Goal: Task Accomplishment & Management: Manage account settings

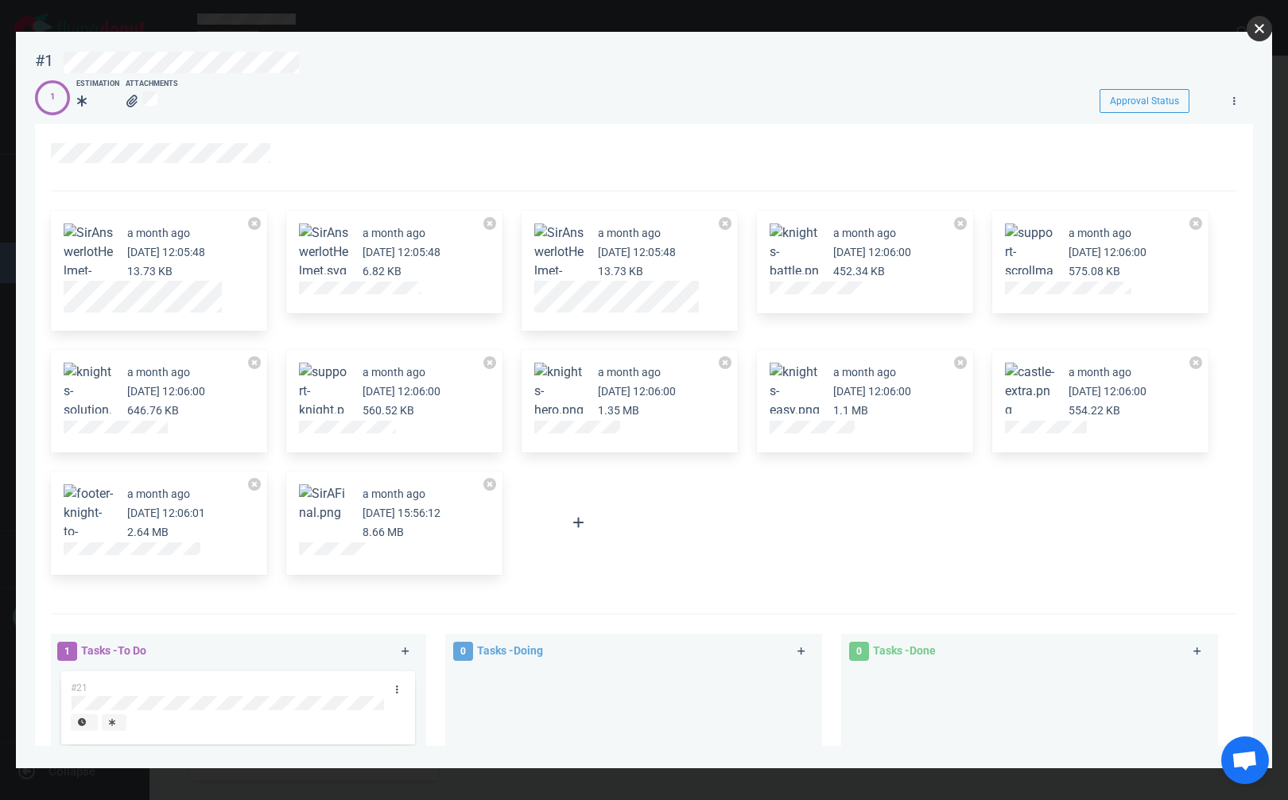
click at [1253, 27] on button "close" at bounding box center [1259, 28] width 25 height 25
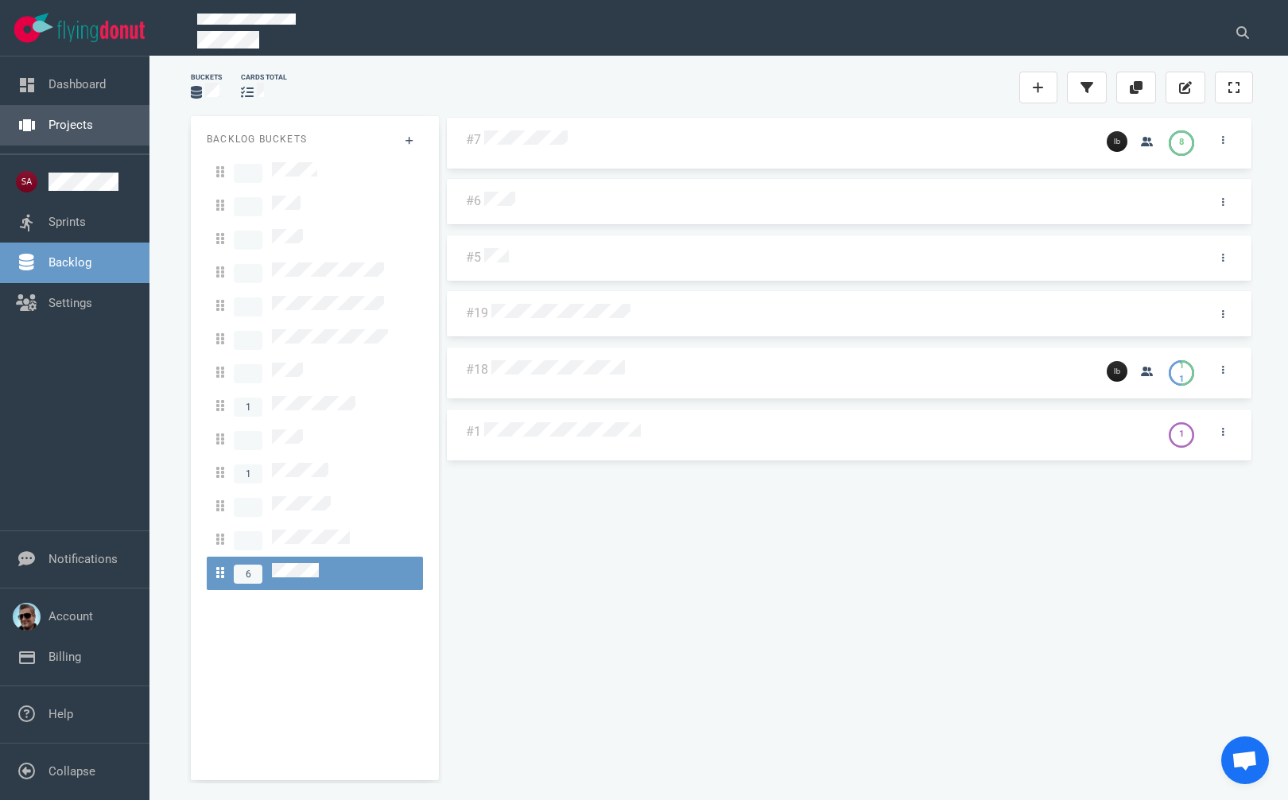
click at [48, 126] on link "Projects" at bounding box center [70, 125] width 45 height 14
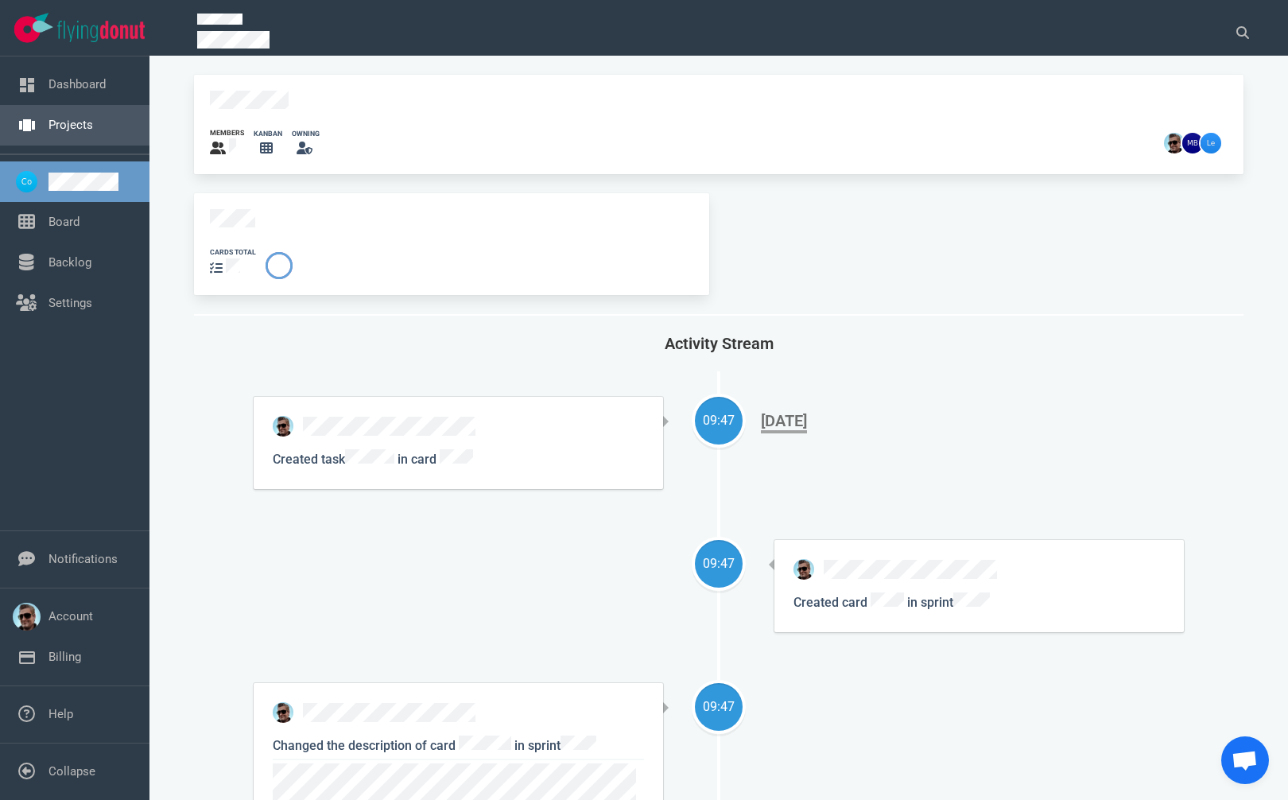
click at [81, 131] on link "Projects" at bounding box center [70, 125] width 45 height 14
click at [48, 220] on link "Board" at bounding box center [63, 222] width 31 height 14
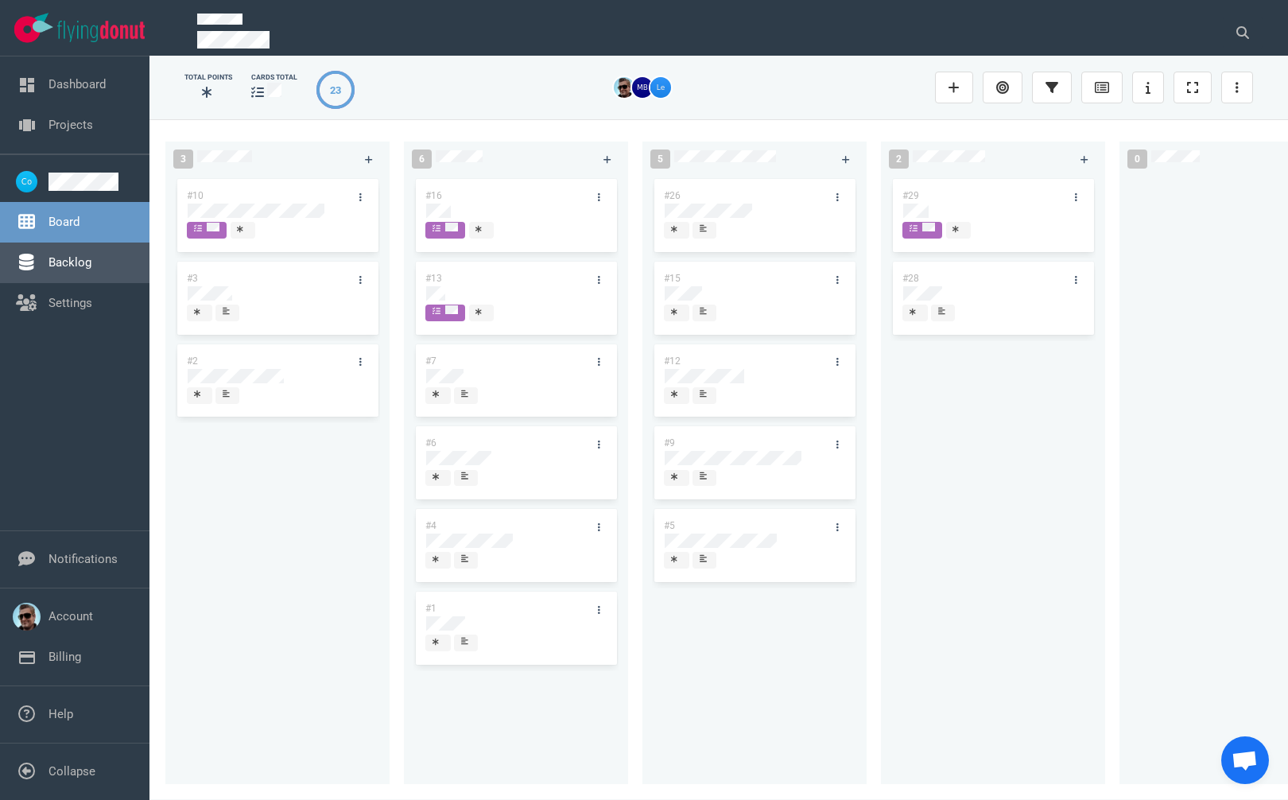
click at [85, 269] on link "Backlog" at bounding box center [69, 262] width 43 height 14
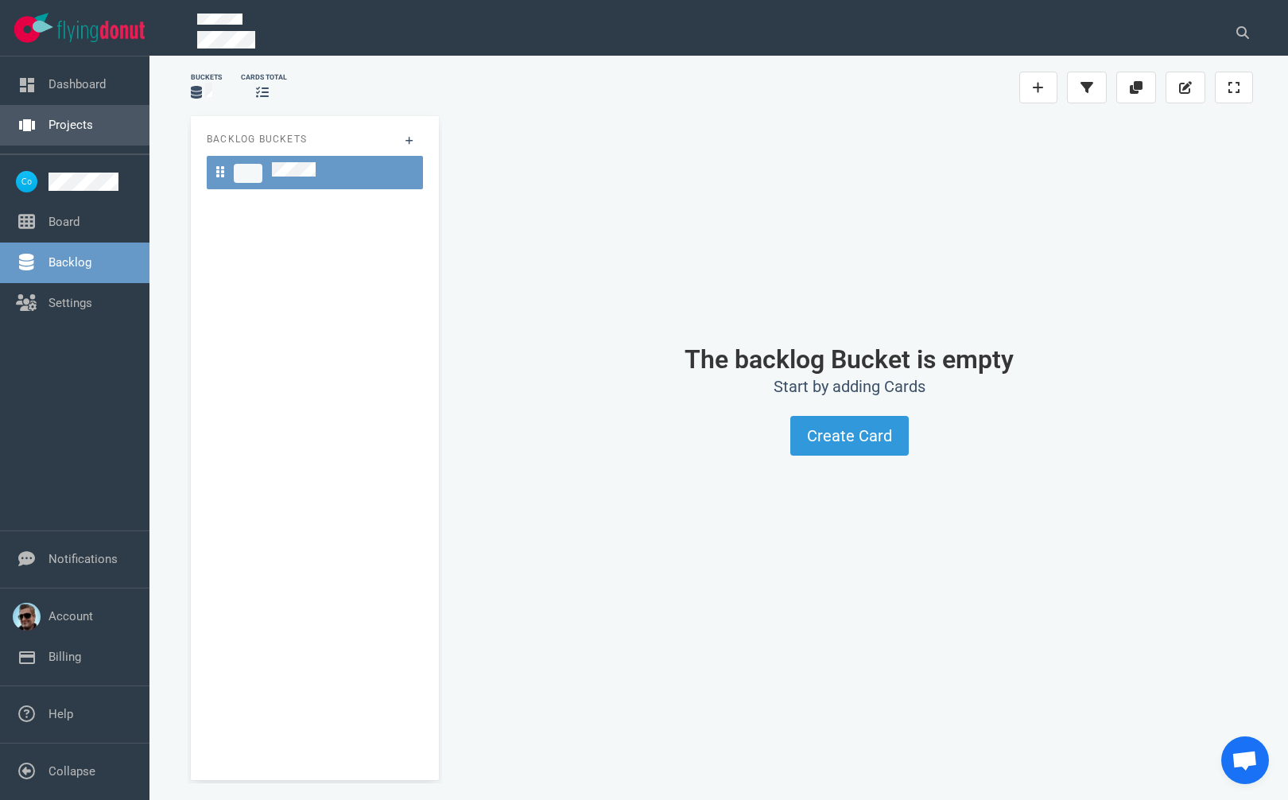
click at [76, 122] on link "Projects" at bounding box center [70, 125] width 45 height 14
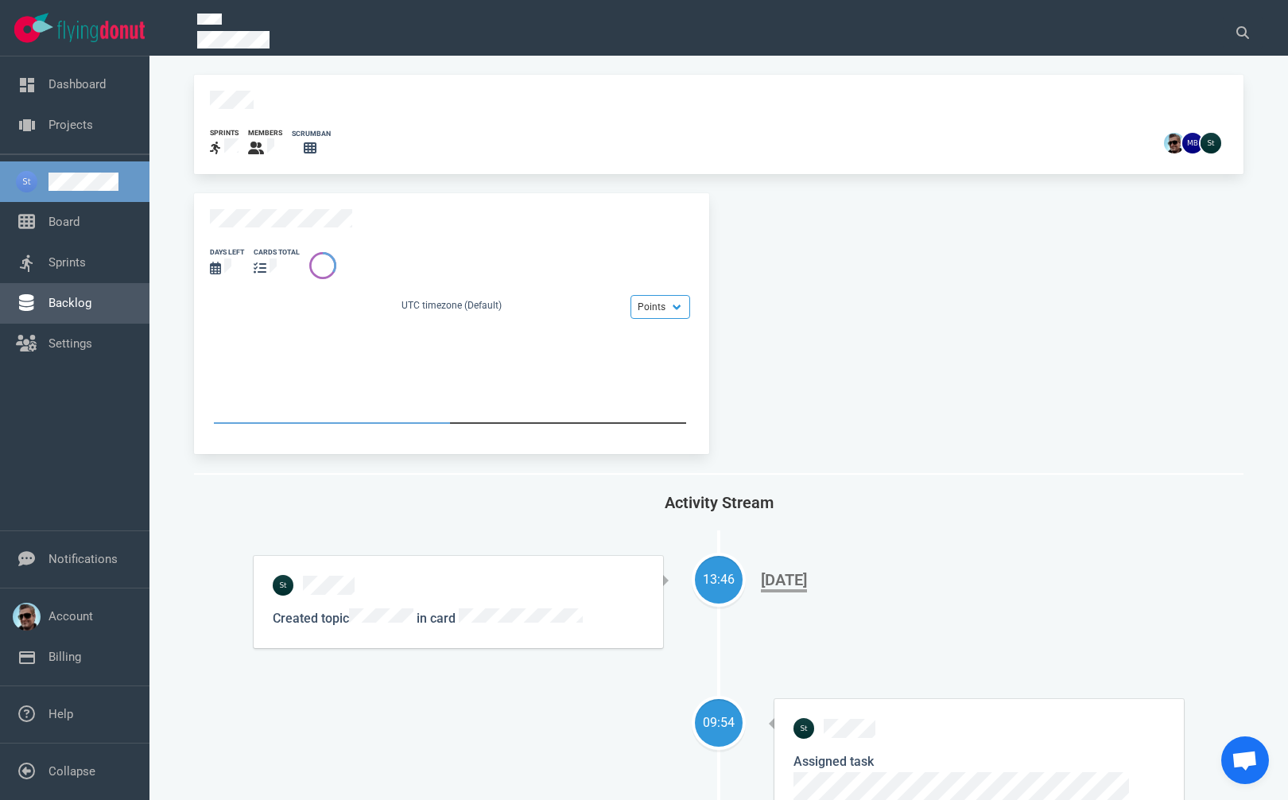
click at [70, 305] on link "Backlog" at bounding box center [69, 303] width 43 height 14
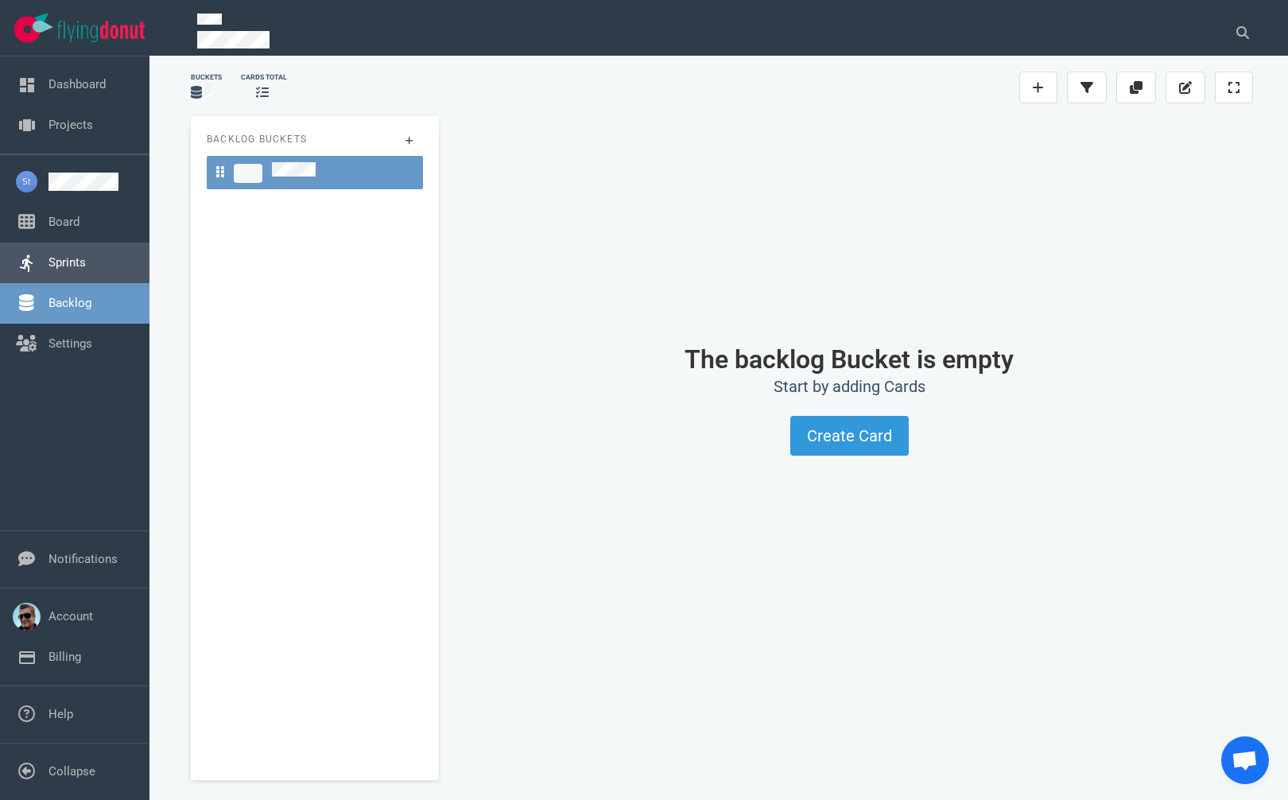
click at [72, 266] on link "Sprints" at bounding box center [66, 262] width 37 height 14
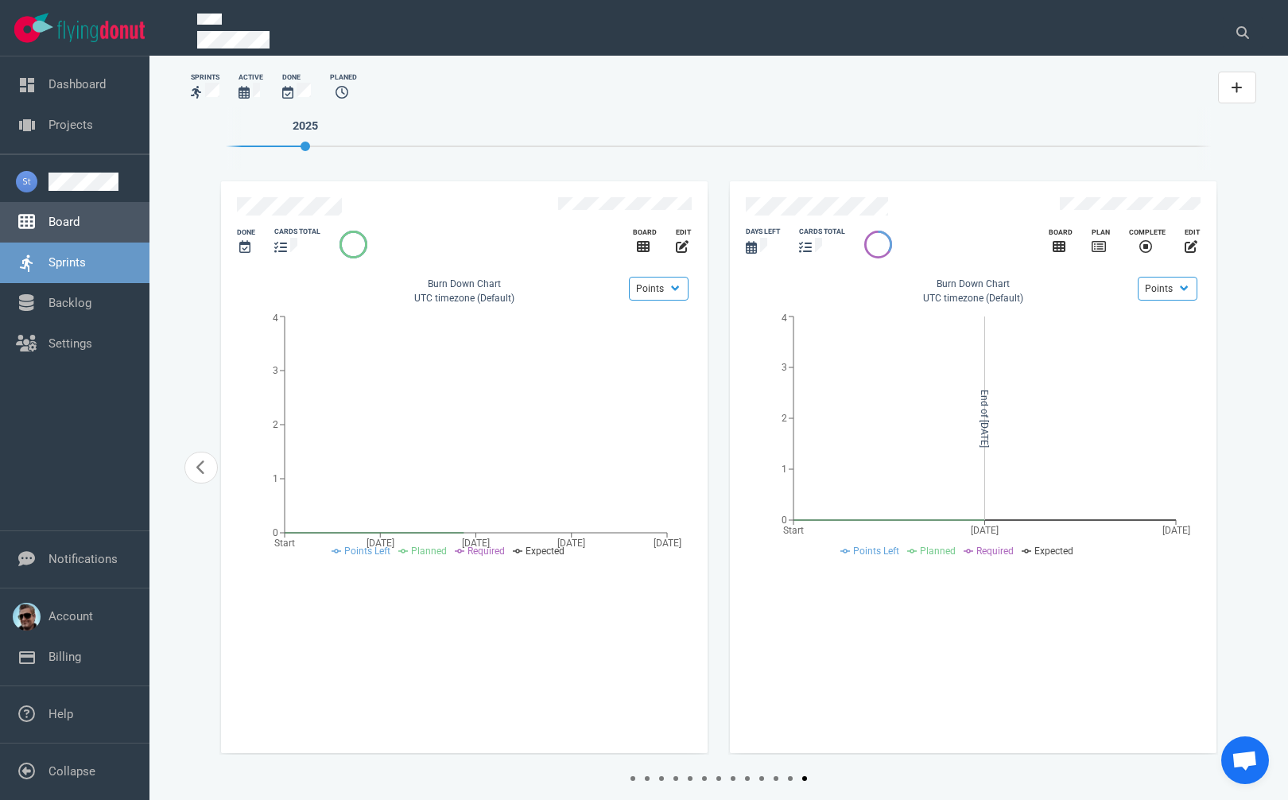
click at [69, 225] on link "Board" at bounding box center [63, 222] width 31 height 14
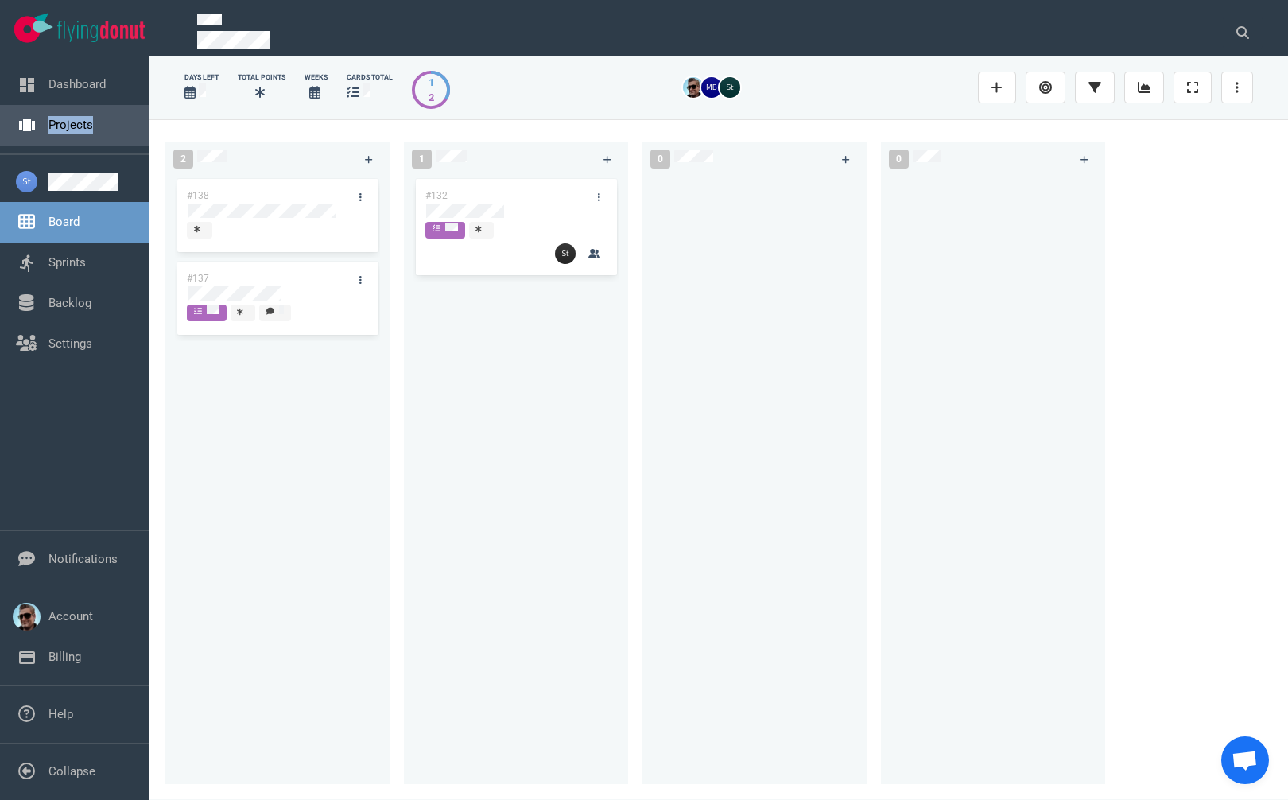
click at [77, 127] on nav "Dashboard Projects" at bounding box center [74, 104] width 149 height 97
click at [61, 310] on link "Backlog" at bounding box center [69, 303] width 43 height 14
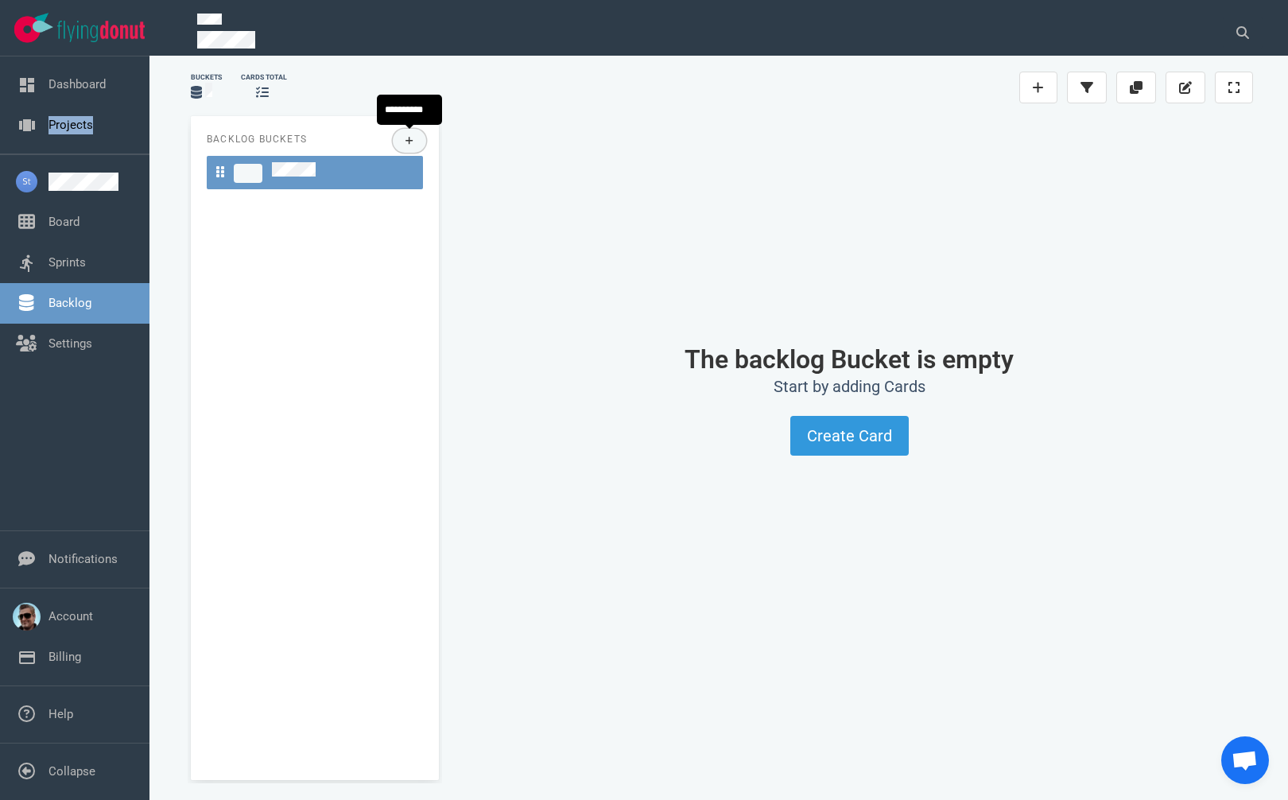
click at [417, 139] on button at bounding box center [410, 141] width 34 height 24
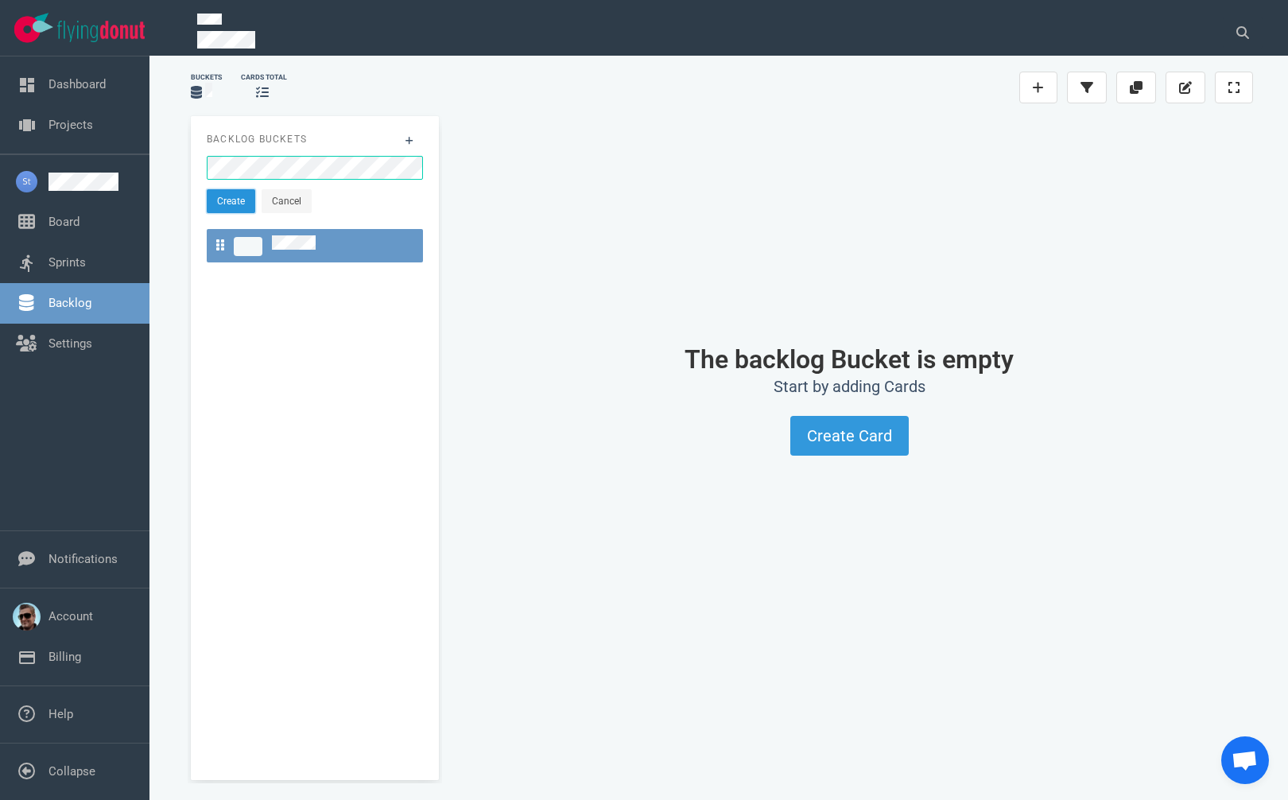
click at [242, 204] on button "Create" at bounding box center [231, 201] width 48 height 24
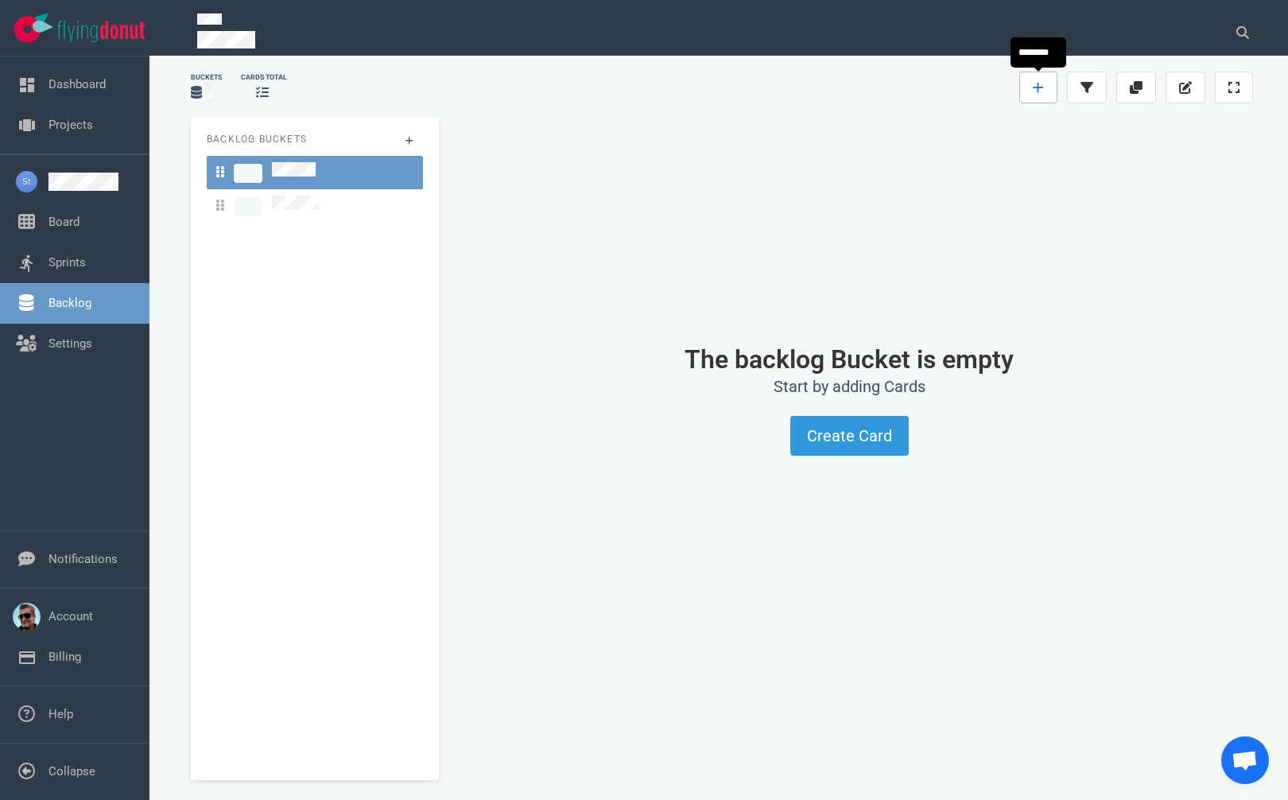
click at [1042, 90] on icon at bounding box center [1038, 87] width 11 height 13
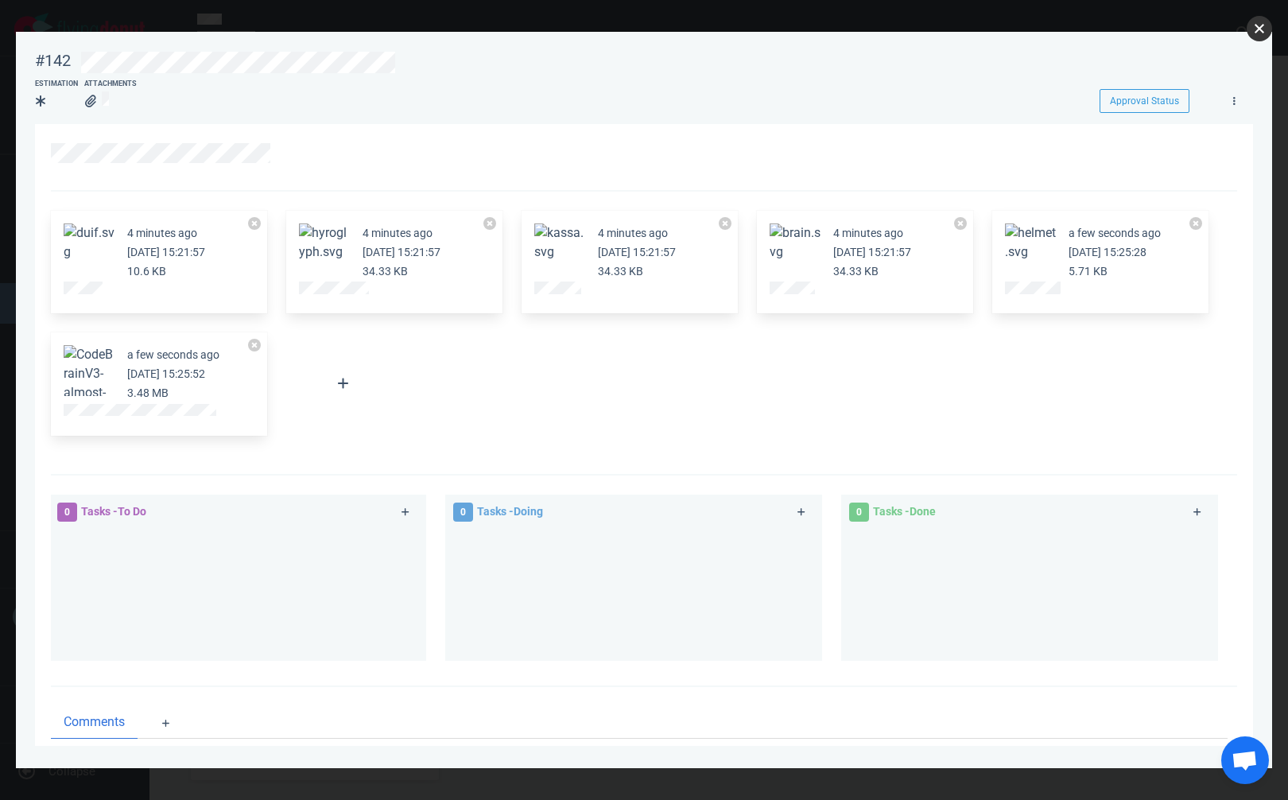
click at [1258, 30] on button "close" at bounding box center [1259, 28] width 25 height 25
click at [93, 375] on button "Zoom image" at bounding box center [89, 392] width 51 height 95
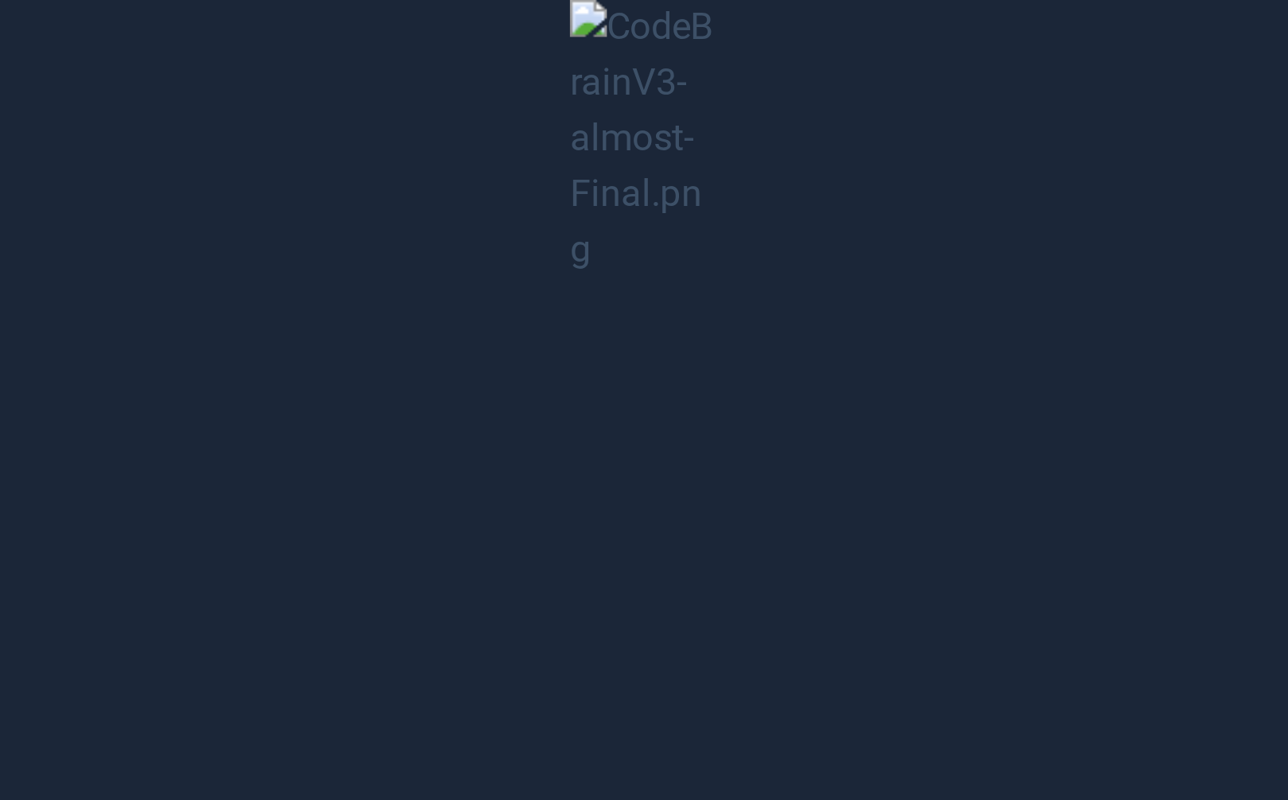
click at [674, 187] on button "Unzoom image" at bounding box center [644, 400] width 1288 height 800
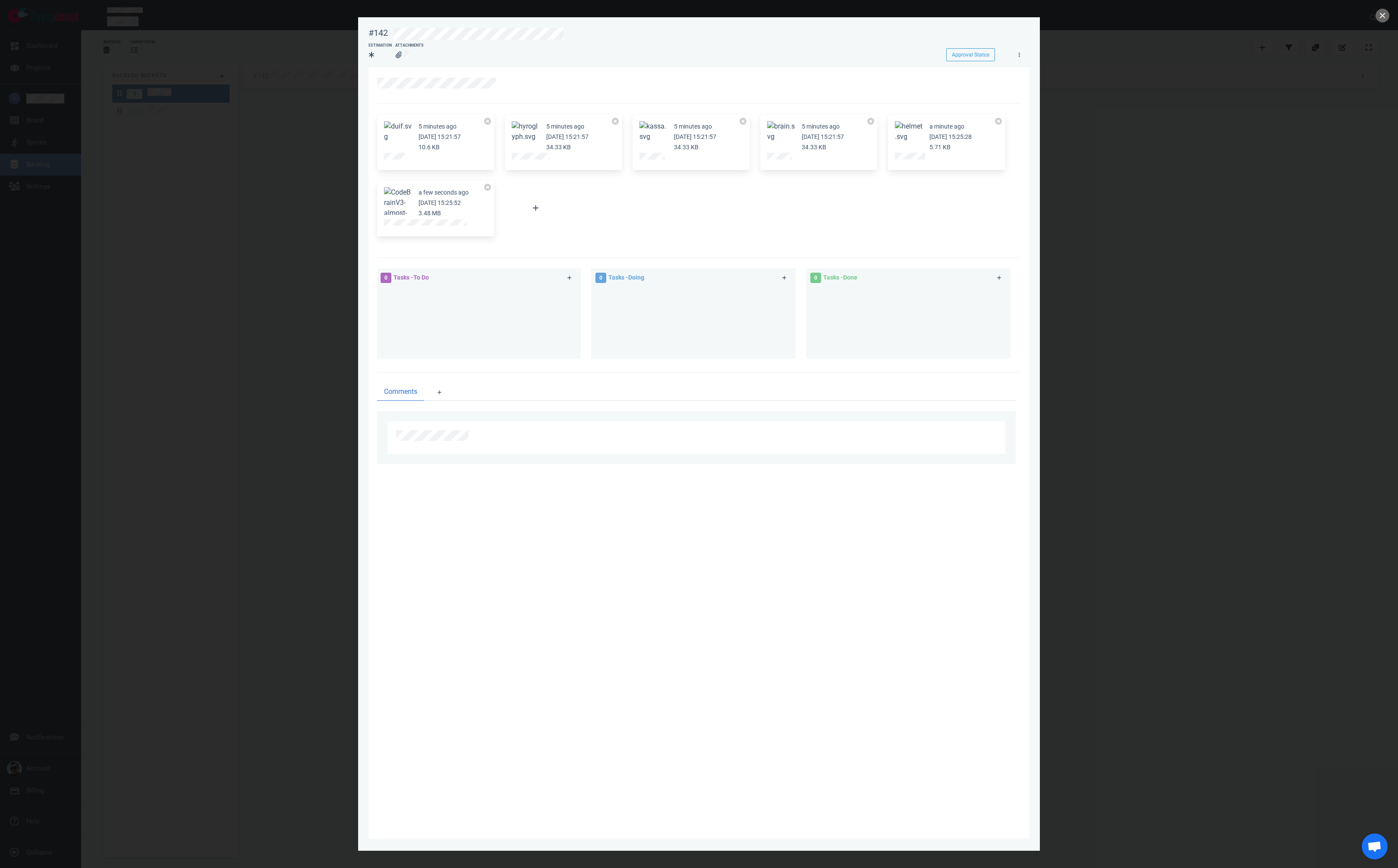
drag, startPoint x: 792, startPoint y: 635, endPoint x: 787, endPoint y: 639, distance: 6.4
click at [792, 635] on section "5 minutes ago [DATE] 15:21:57 10.6 KB 5 minutes ago [DATE] 15:21:57 34.33 KB 5 …" at bounding box center [699, 453] width 661 height 771
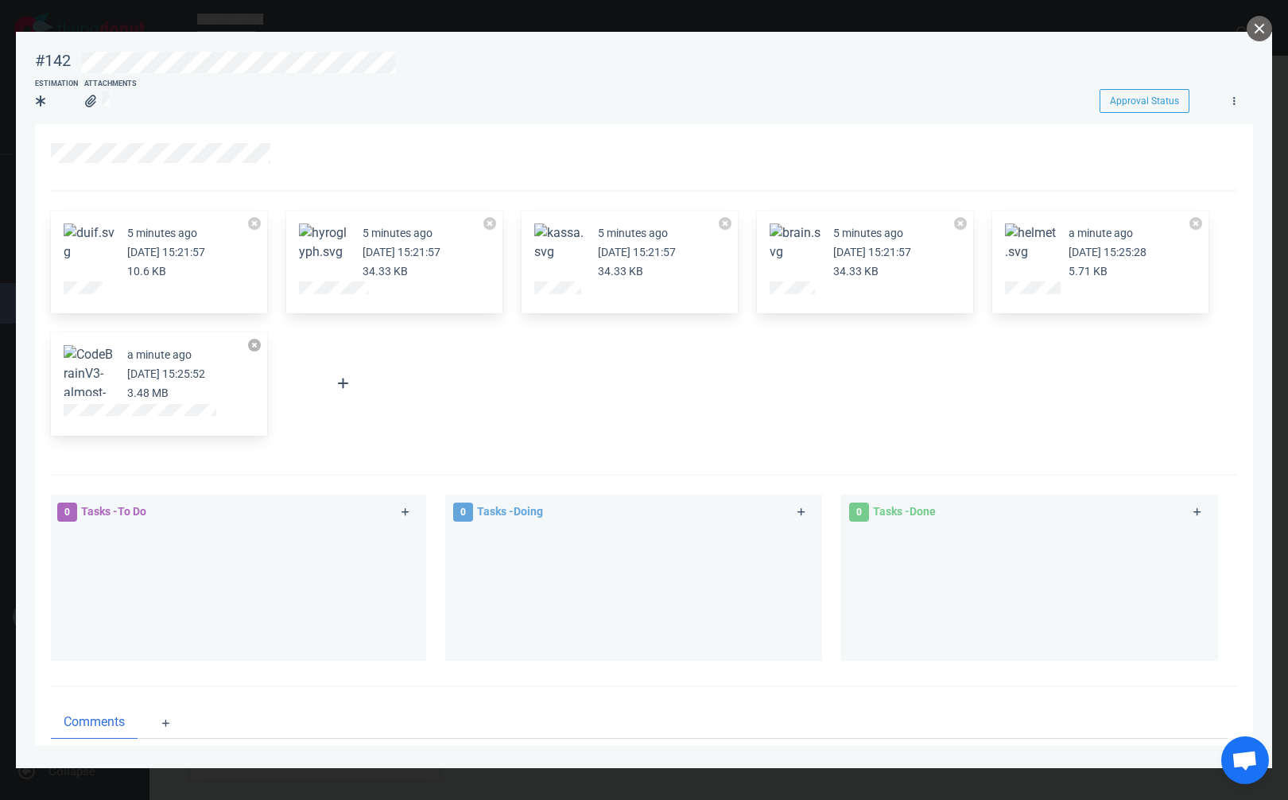
click at [254, 346] on button at bounding box center [254, 345] width 13 height 13
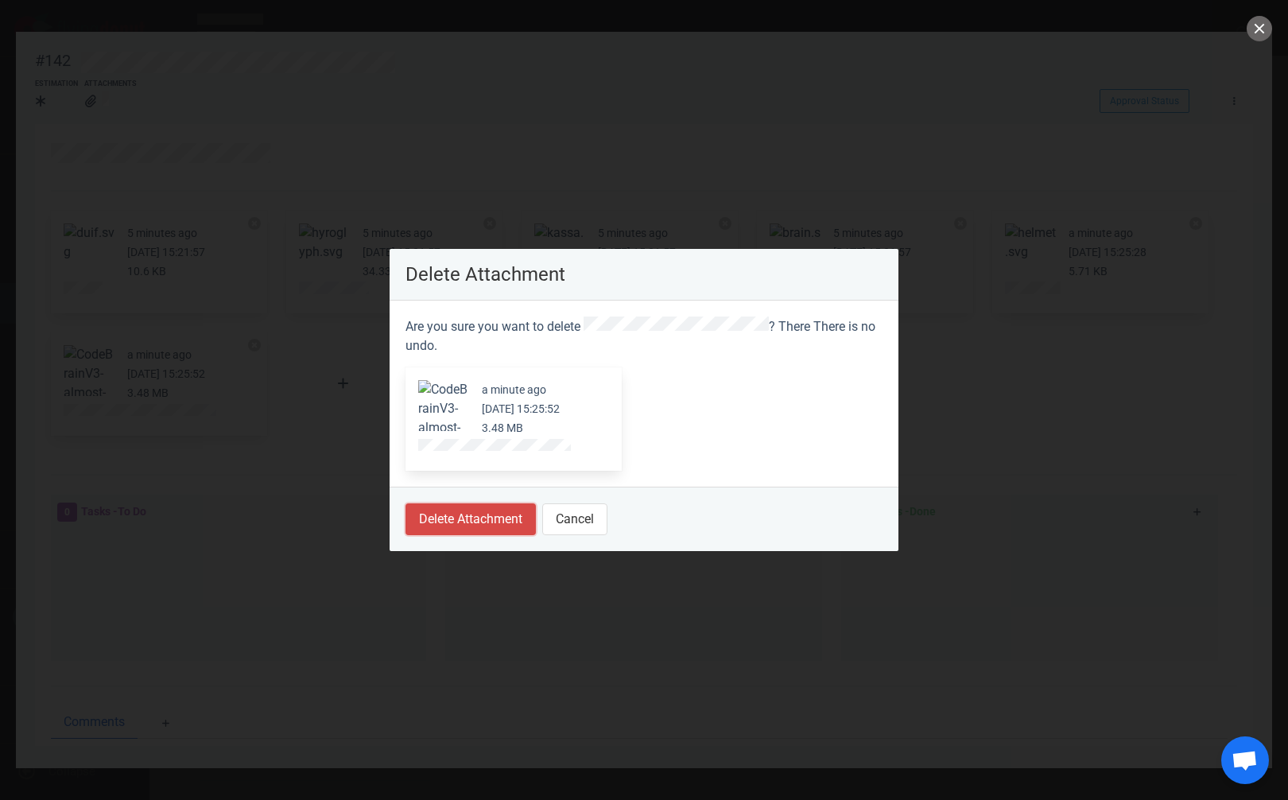
click at [453, 518] on button "Delete Attachment" at bounding box center [470, 519] width 130 height 32
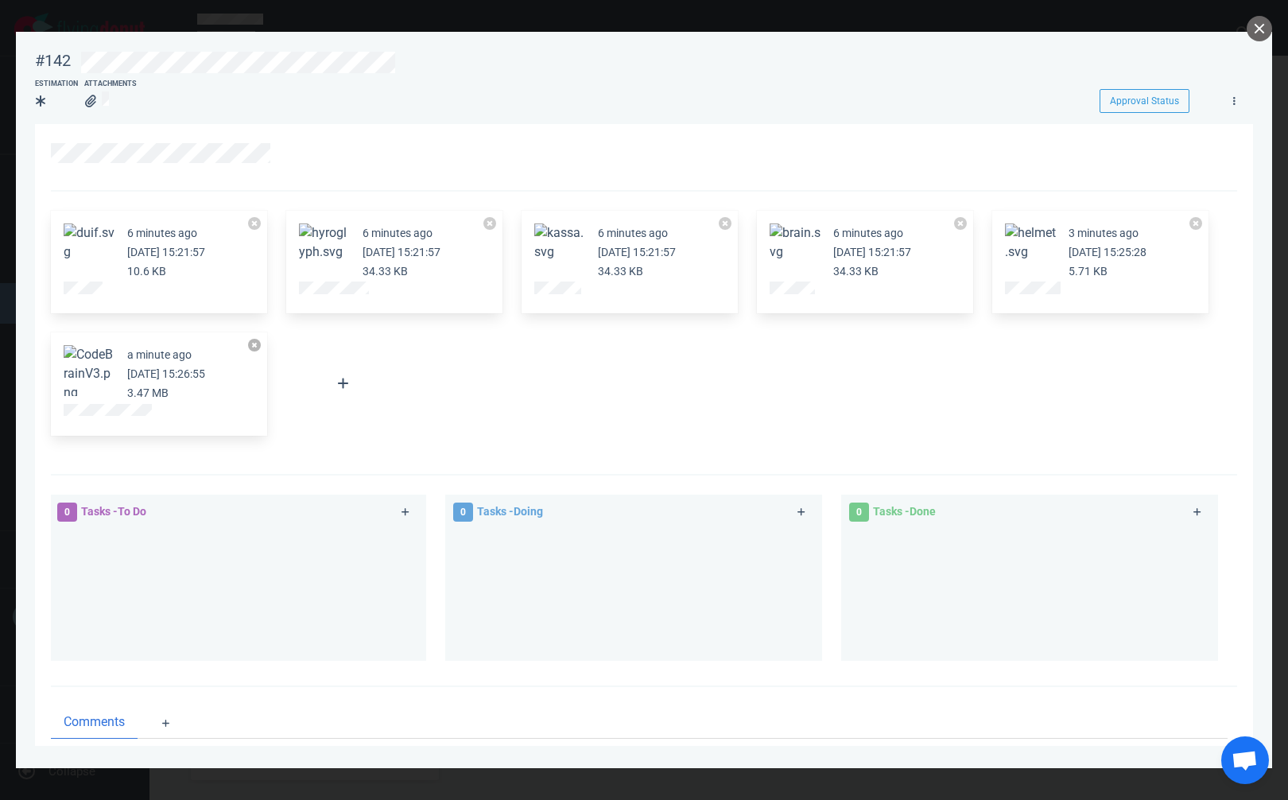
click at [258, 348] on button at bounding box center [254, 345] width 13 height 13
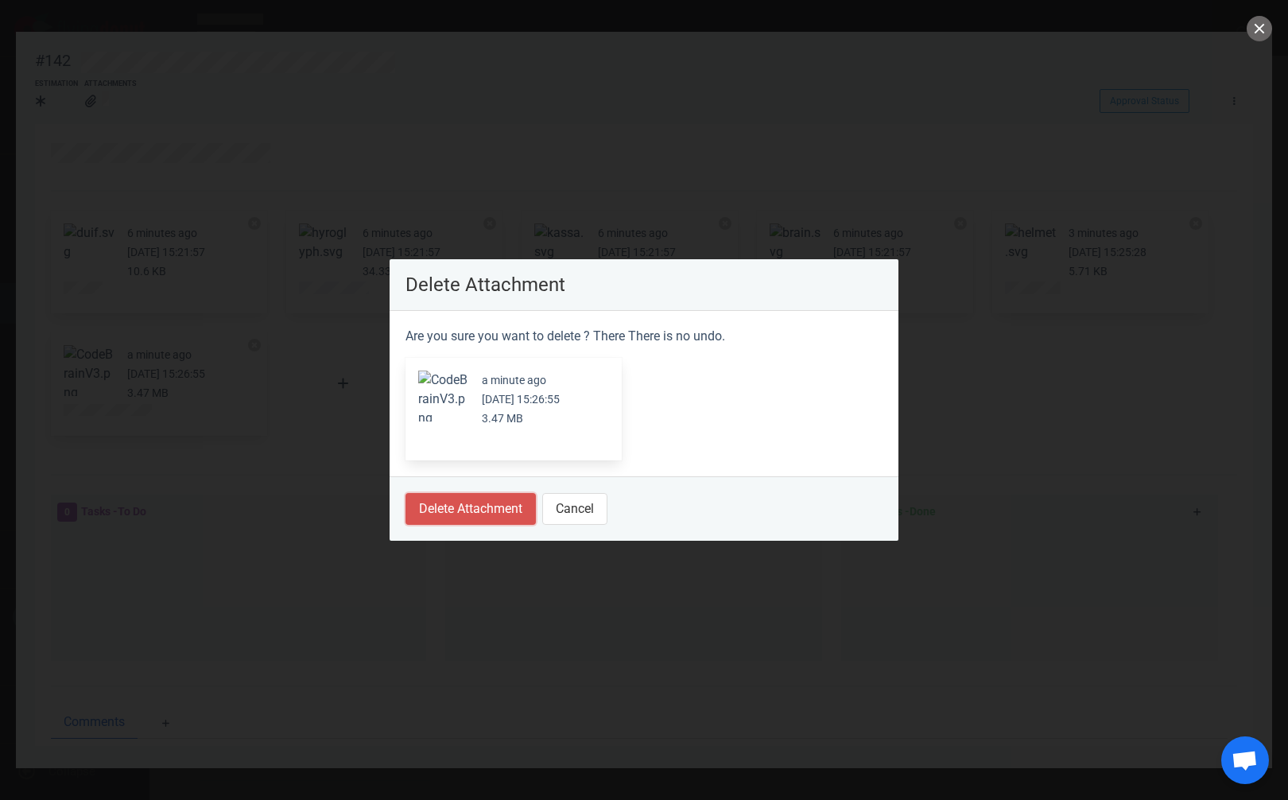
click at [466, 518] on button "Delete Attachment" at bounding box center [470, 509] width 130 height 32
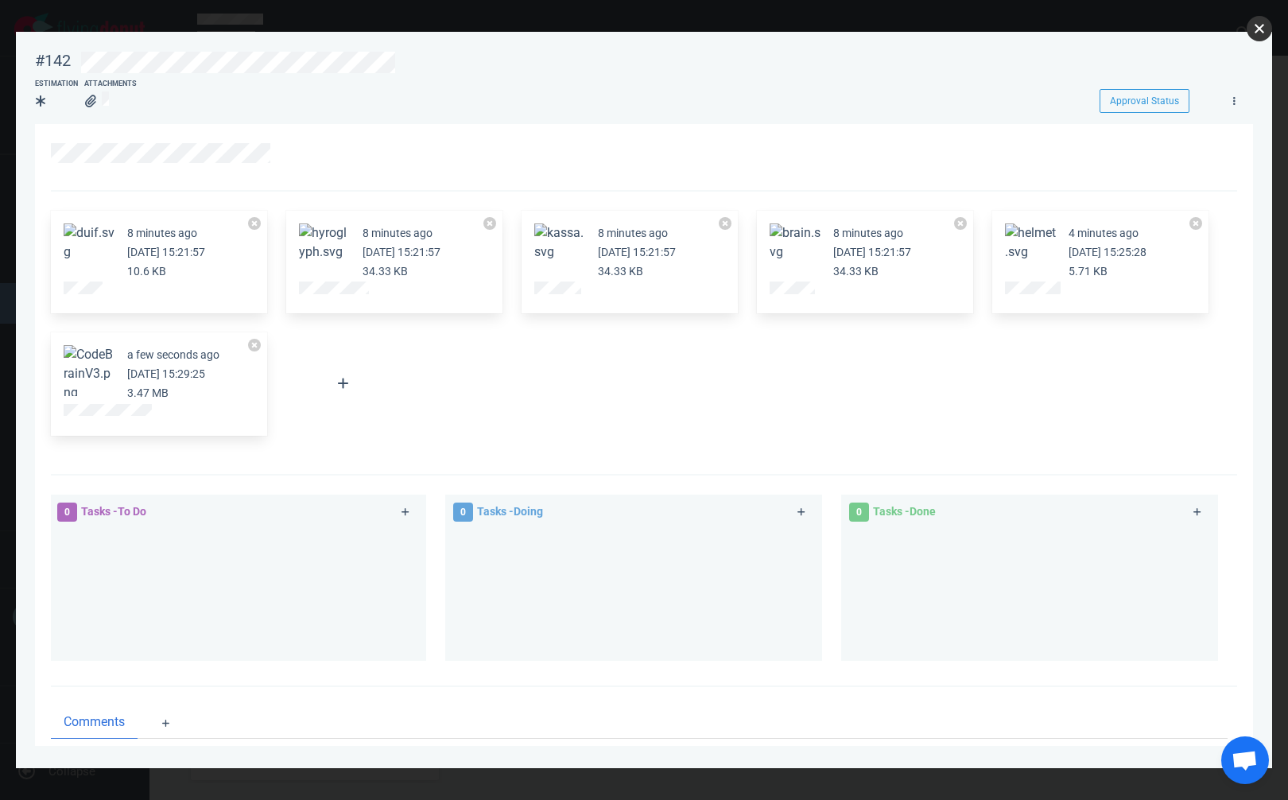
click at [1258, 29] on button "close" at bounding box center [1259, 28] width 25 height 25
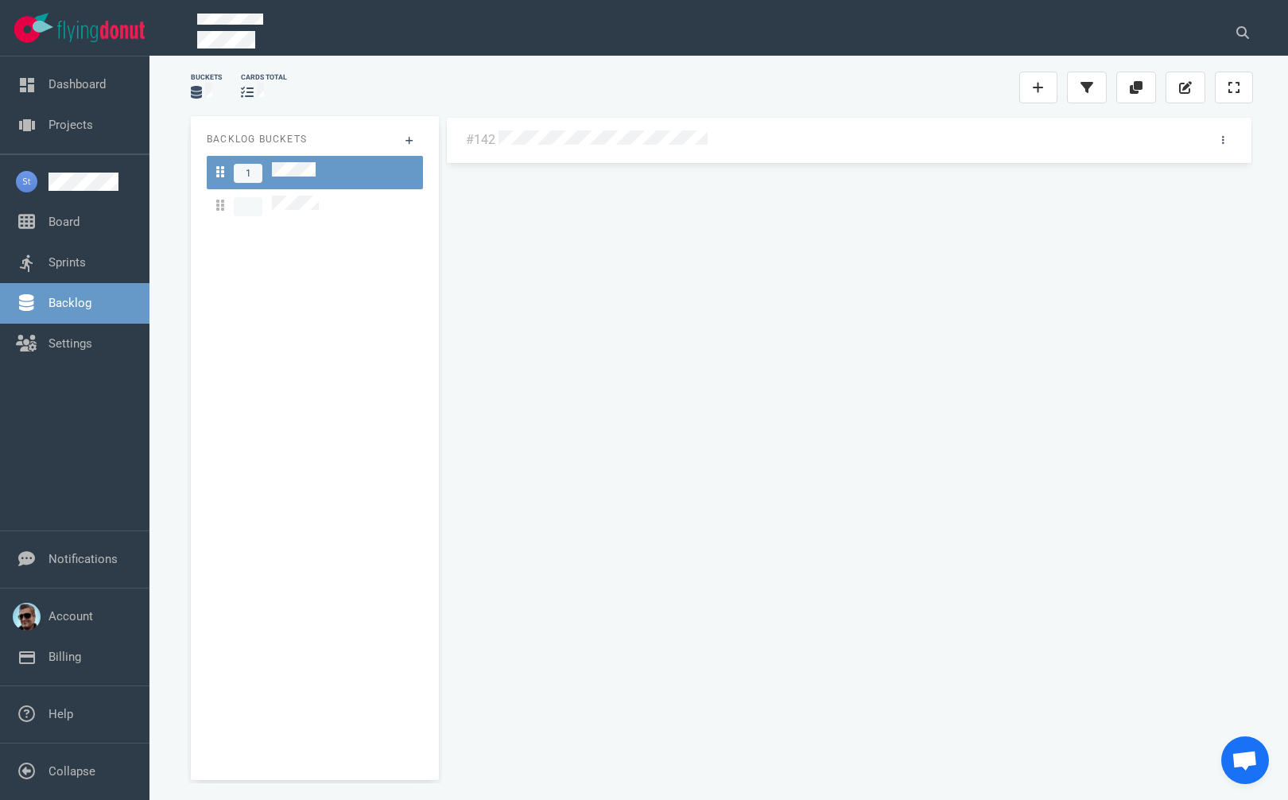
click at [602, 132] on div at bounding box center [845, 140] width 693 height 20
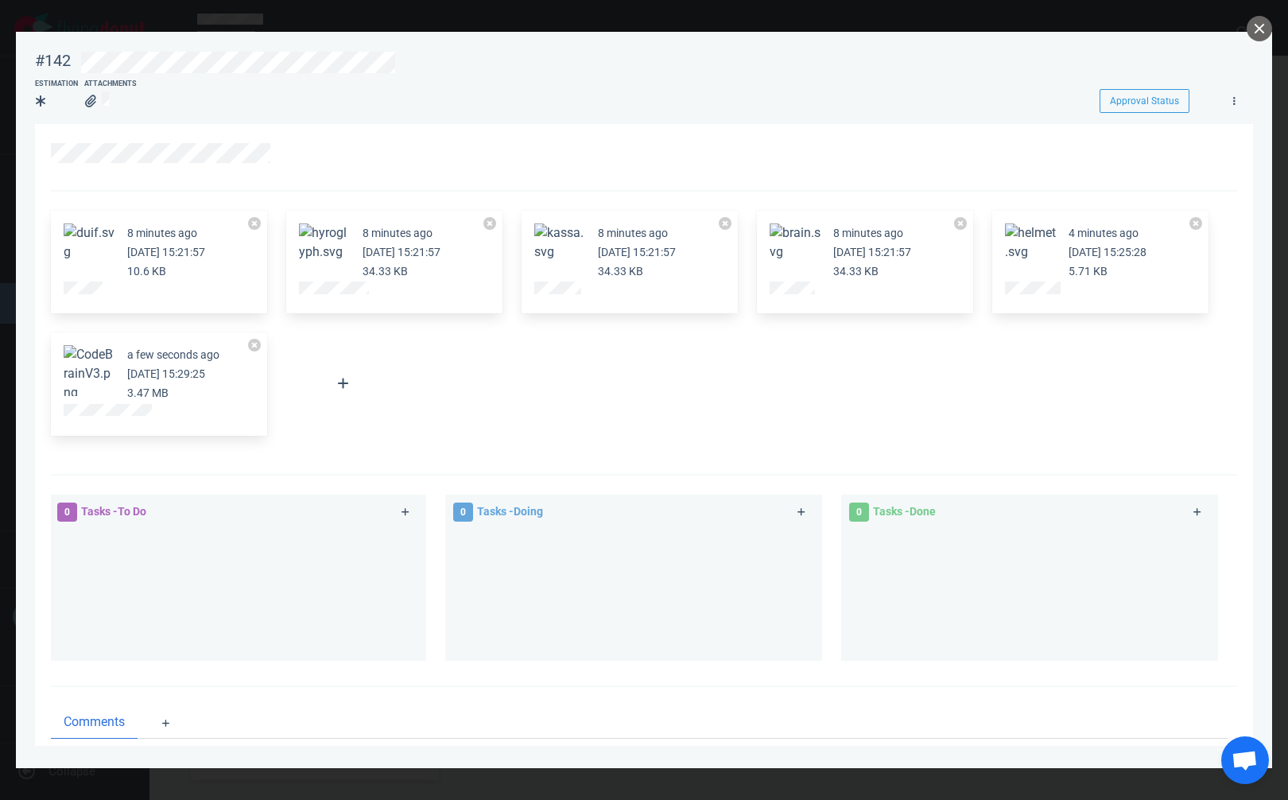
click at [90, 374] on button "Zoom image" at bounding box center [89, 373] width 51 height 57
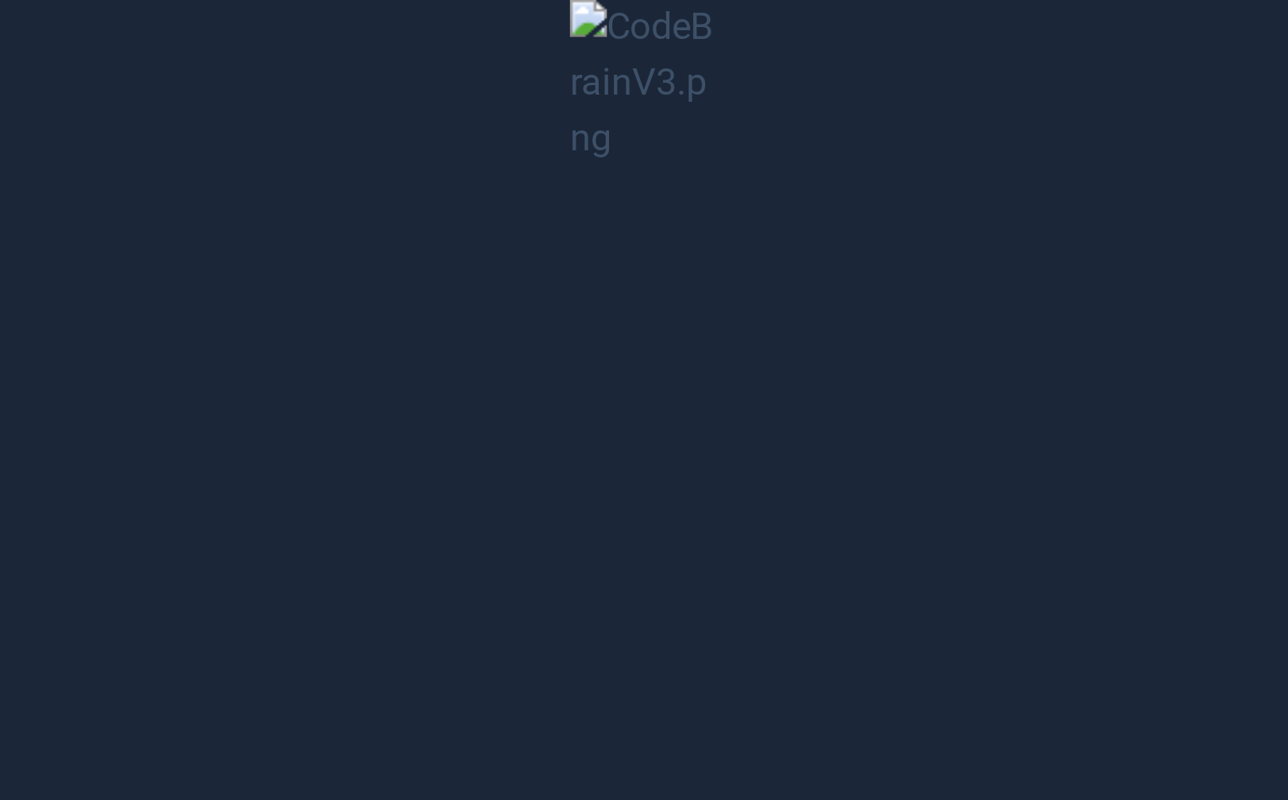
drag, startPoint x: 1280, startPoint y: 14, endPoint x: 1263, endPoint y: 6, distance: 19.2
drag, startPoint x: 1263, startPoint y: 6, endPoint x: 616, endPoint y: 17, distance: 646.5
click at [616, 17] on button "Unzoom image" at bounding box center [644, 400] width 1288 height 800
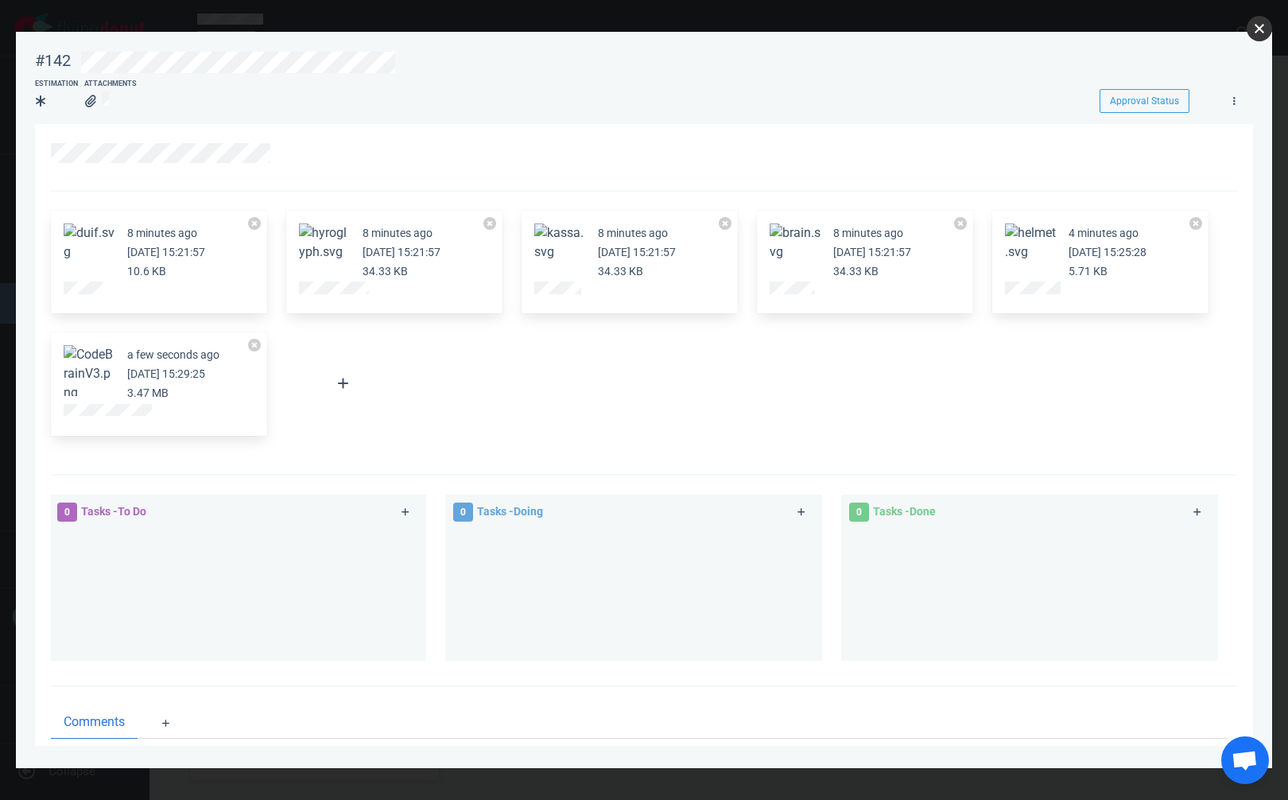
click at [1252, 36] on button "close" at bounding box center [1259, 28] width 25 height 25
